Goal: Information Seeking & Learning: Learn about a topic

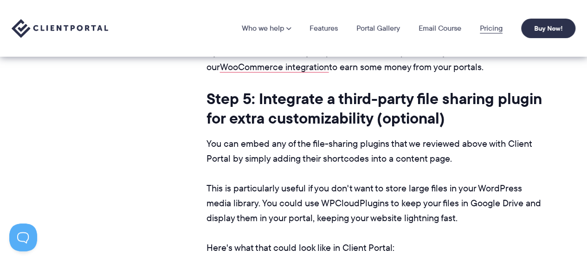
scroll to position [8860, 0]
click at [488, 25] on link "Pricing" at bounding box center [491, 28] width 23 height 7
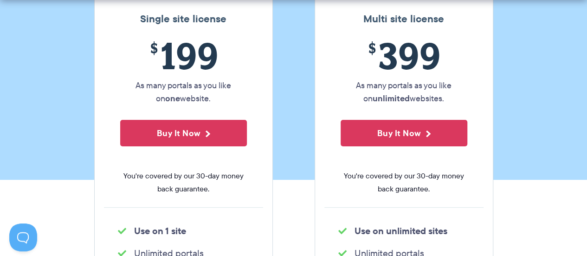
scroll to position [186, 0]
